Goal: Ask a question

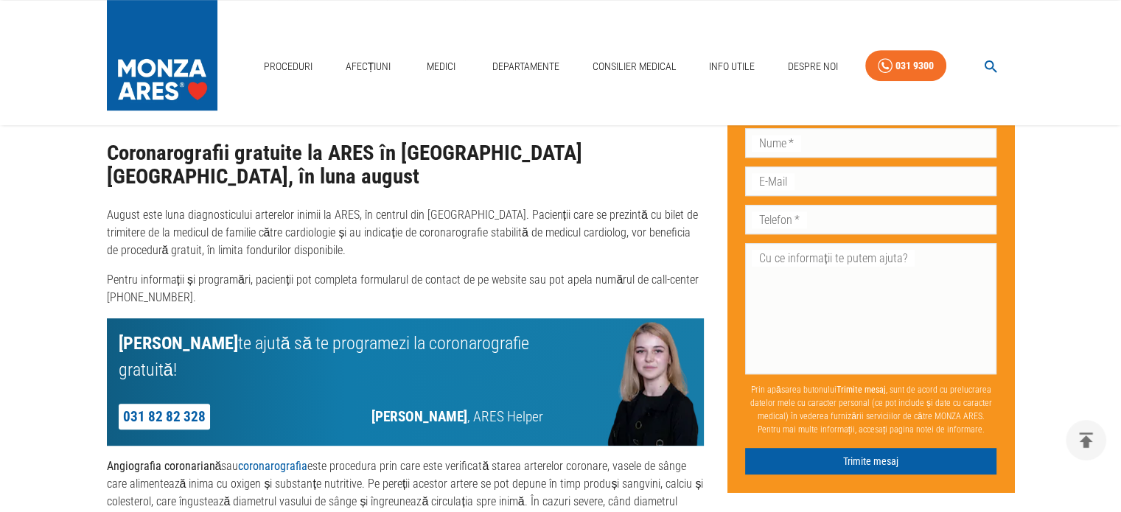
scroll to position [811, 0]
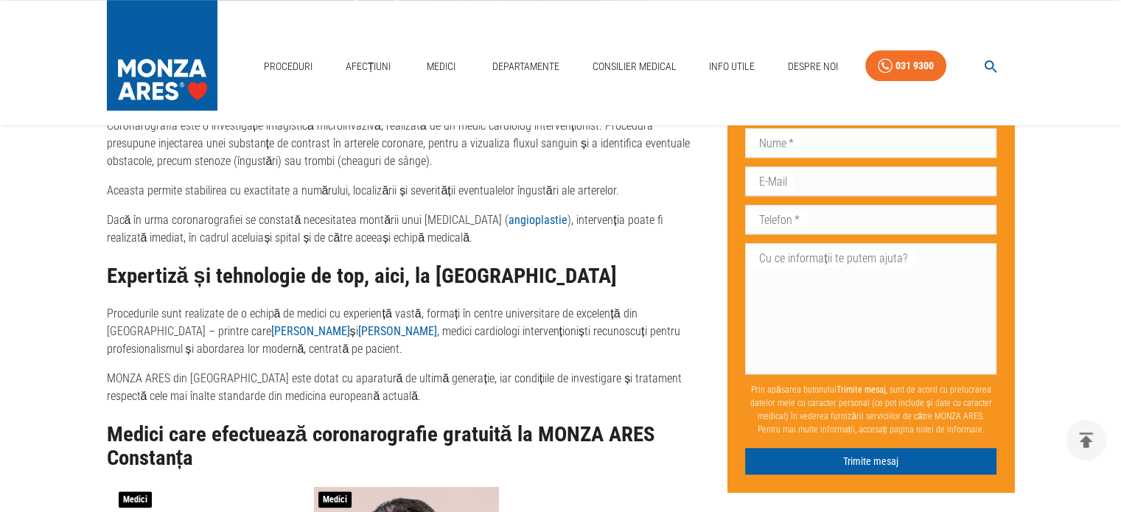
scroll to position [1010, 0]
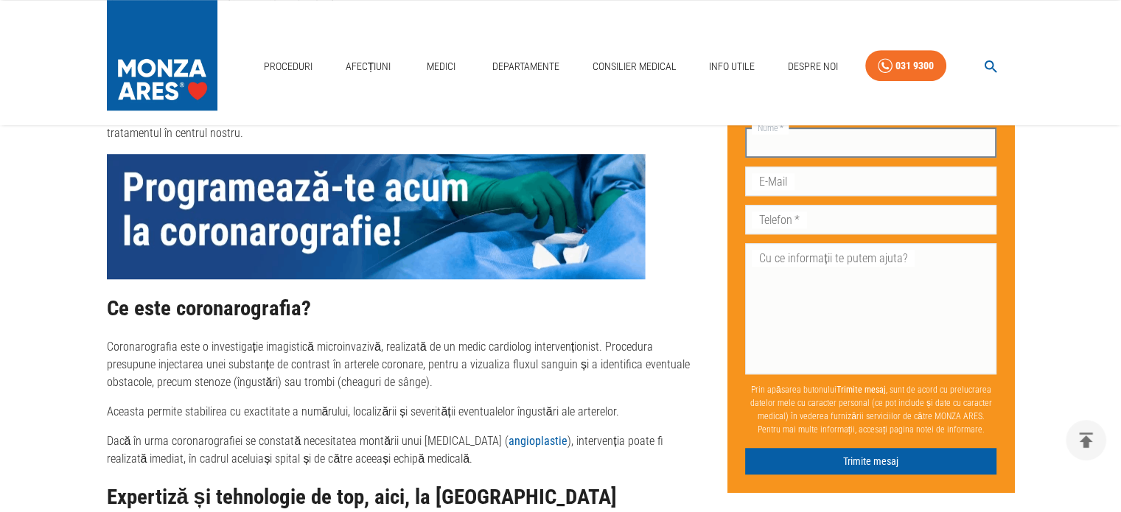
click at [834, 148] on input "Nume   *" at bounding box center [870, 142] width 251 height 29
type input "LUMINITA TANIA"
type input "STEINBERG"
type input "luminita.tania@gmail.com"
type input "0730394982"
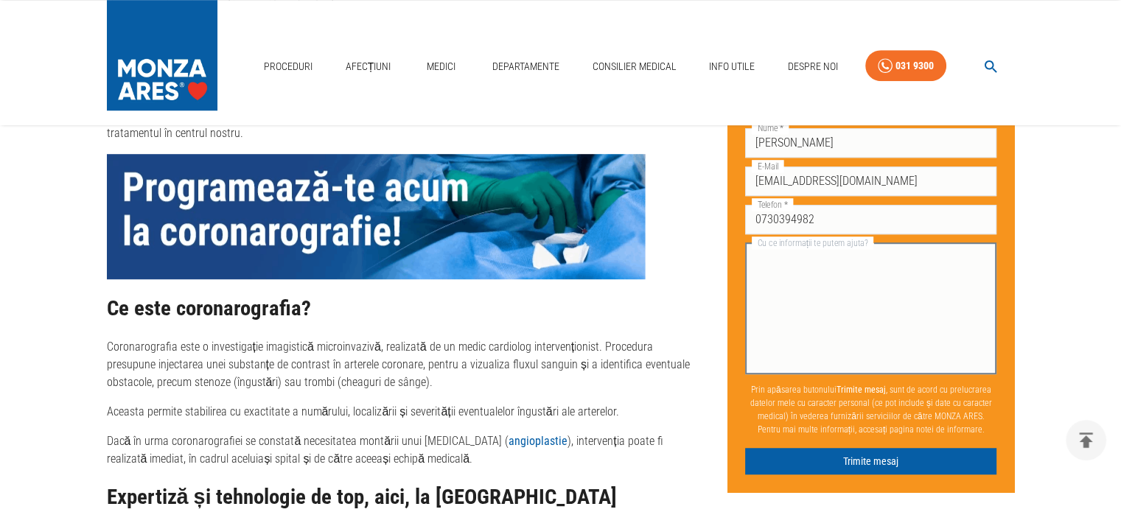
click at [799, 273] on textarea "Cu ce informații te putem ajuta?" at bounding box center [870, 309] width 231 height 119
click at [799, 279] on textarea "Buna ziua am deja un stentla inima , iar medicul cardiolog mi-a recomandat sa f…" at bounding box center [870, 309] width 231 height 119
click at [977, 269] on textarea "Buna ziua am deja un stentla inima , iar medicul cardiolog mi-a recomandat sa f…" at bounding box center [870, 309] width 231 height 119
type textarea "Buna ziua am deja un stentla inima , iar medicul cardiolog mi-a recomandat sa f…"
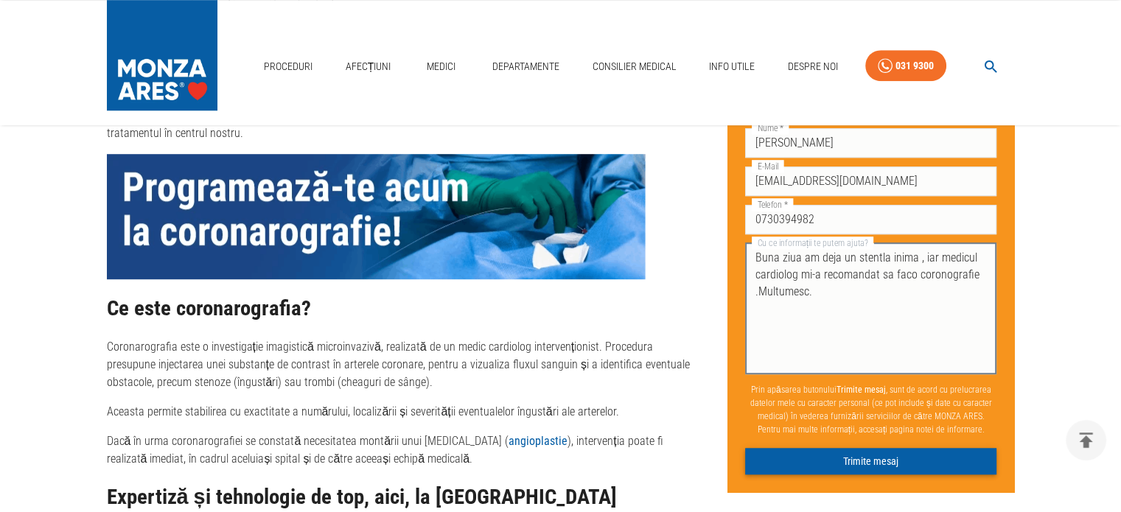
click at [905, 464] on button "Trimite mesaj" at bounding box center [870, 461] width 251 height 27
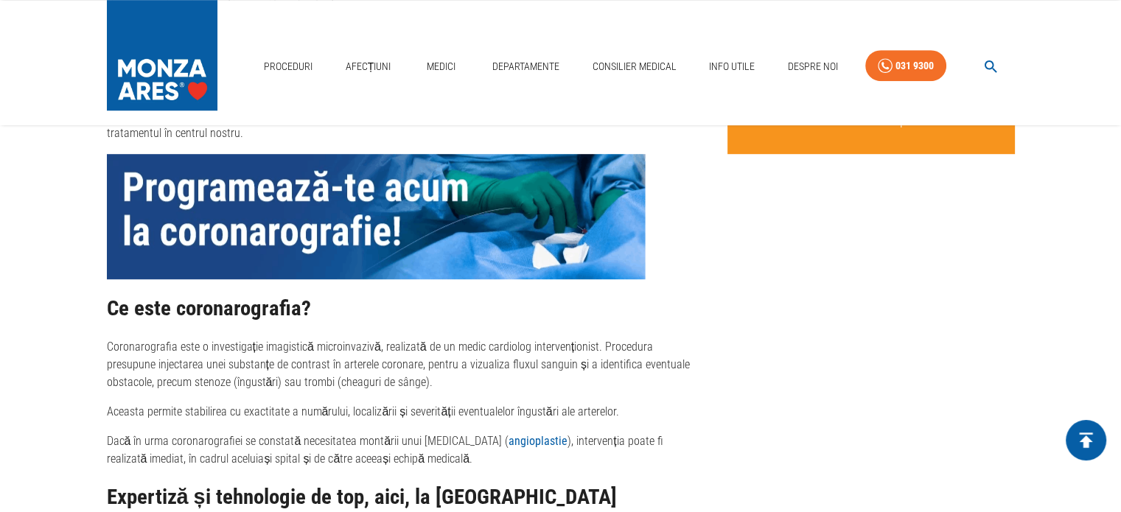
click at [1085, 444] on icon "delete" at bounding box center [1086, 440] width 13 height 15
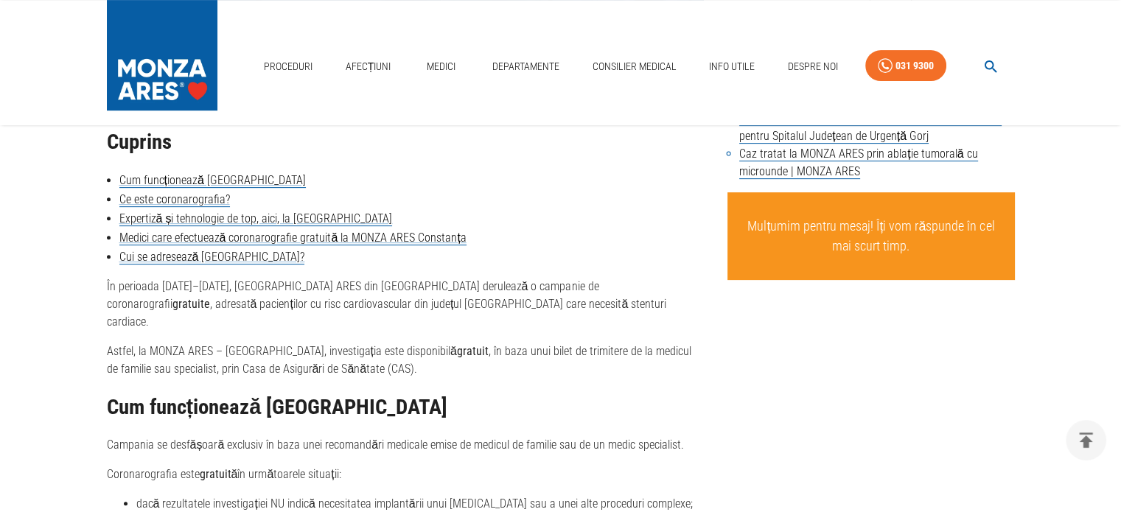
scroll to position [663, 0]
